Goal: Check status: Check status

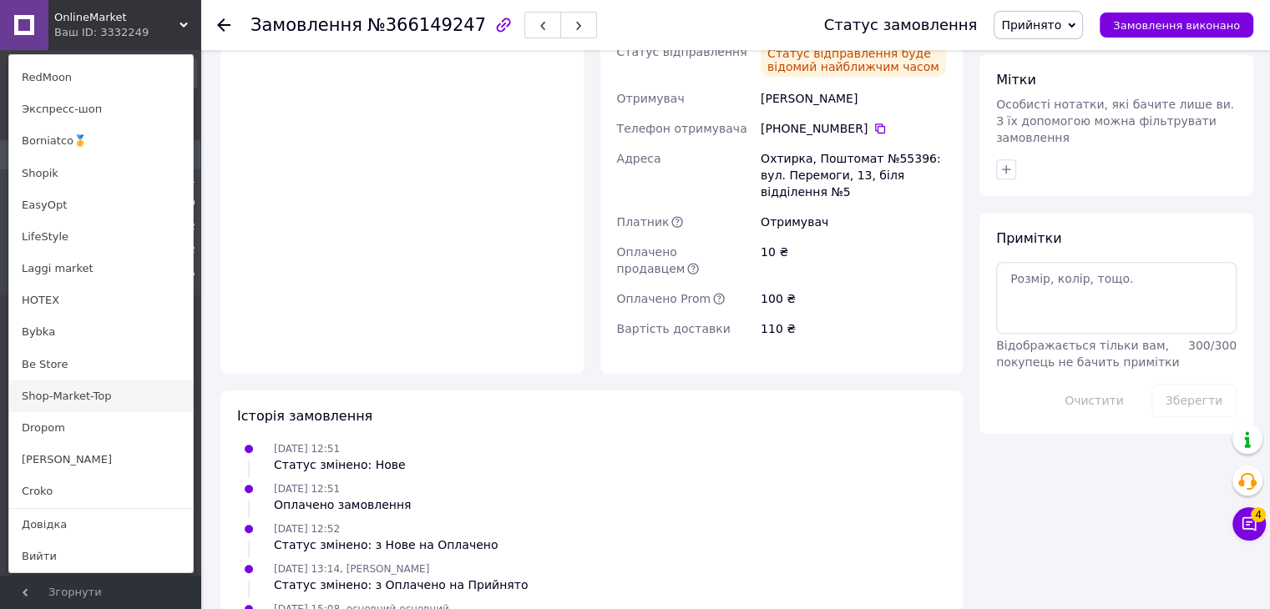
scroll to position [830, 0]
click at [117, 453] on link "[PERSON_NAME]" at bounding box center [101, 460] width 184 height 32
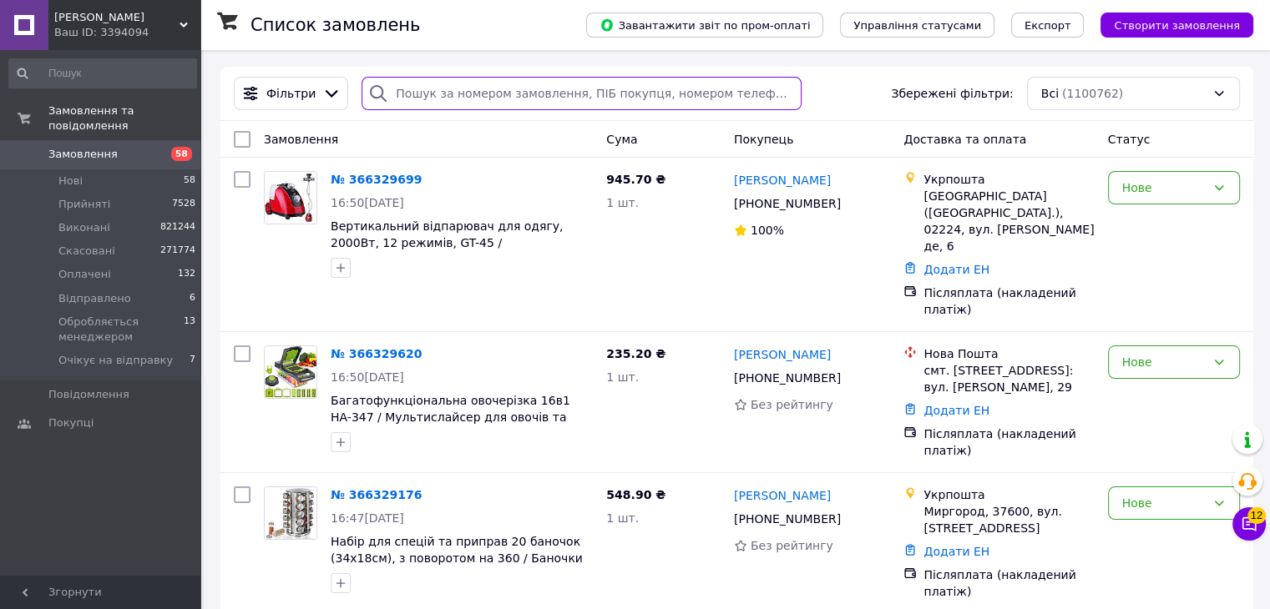
click at [518, 93] on input "search" at bounding box center [582, 93] width 440 height 33
paste input "366174942"
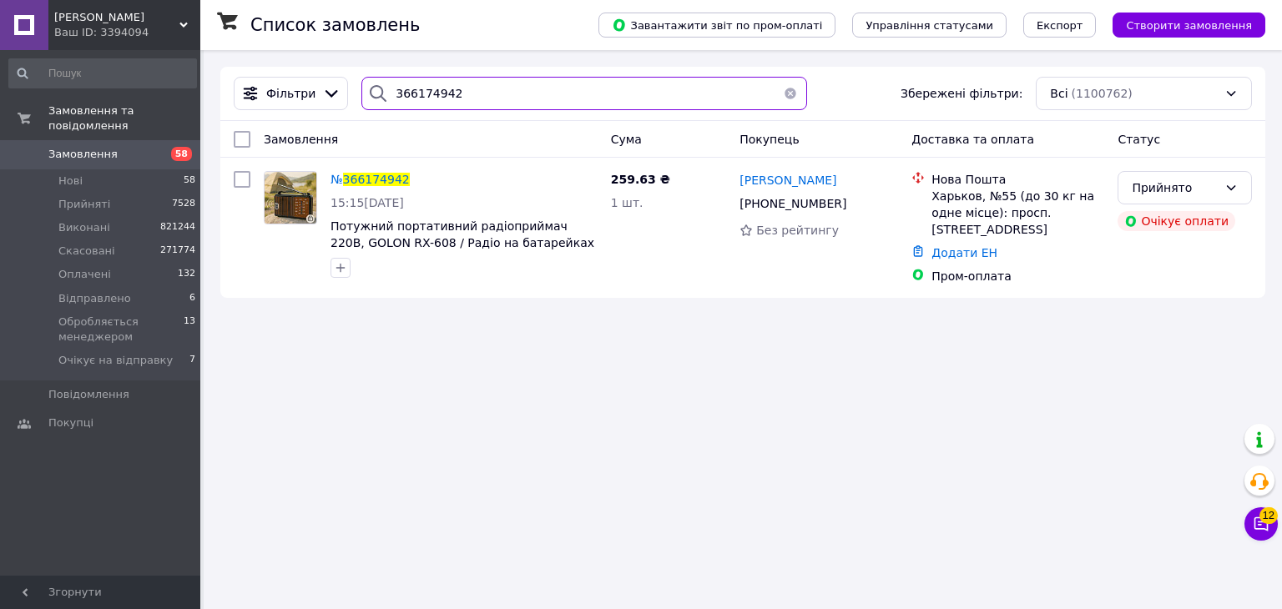
type input "366174942"
